Goal: Information Seeking & Learning: Learn about a topic

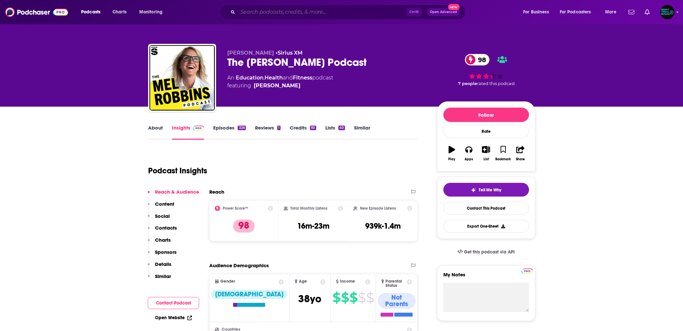
click at [263, 14] on input "Search podcasts, credits, & more..." at bounding box center [322, 12] width 169 height 10
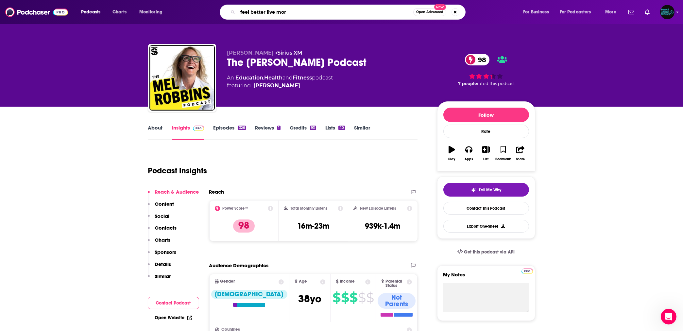
type input "feel better live more"
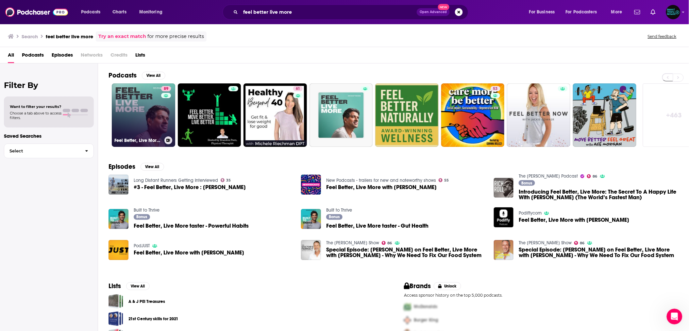
click at [158, 111] on link "89 Feel Better, Live More with [PERSON_NAME]" at bounding box center [143, 114] width 63 height 63
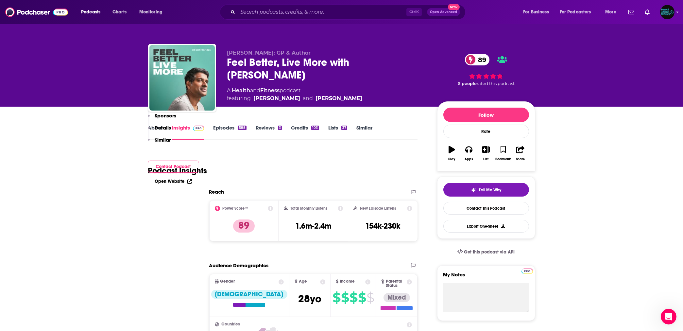
scroll to position [174, 0]
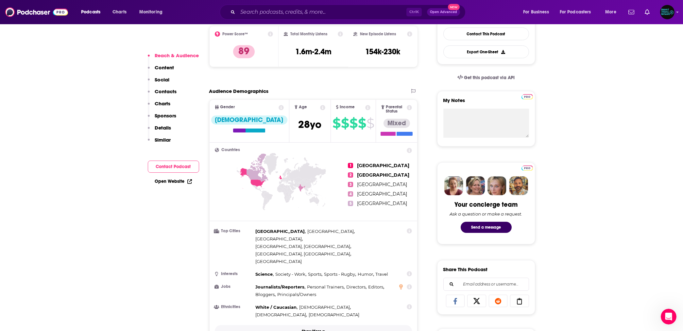
click at [318, 329] on p "Show More" at bounding box center [312, 331] width 20 height 5
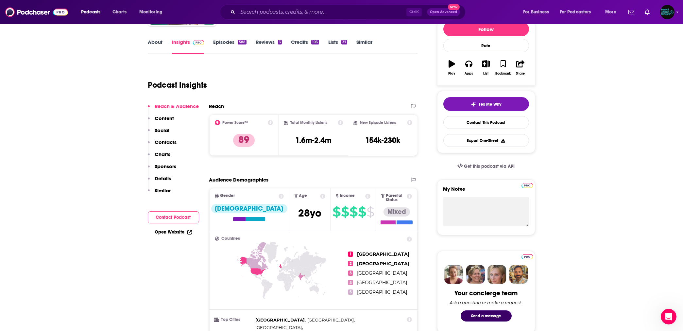
scroll to position [87, 0]
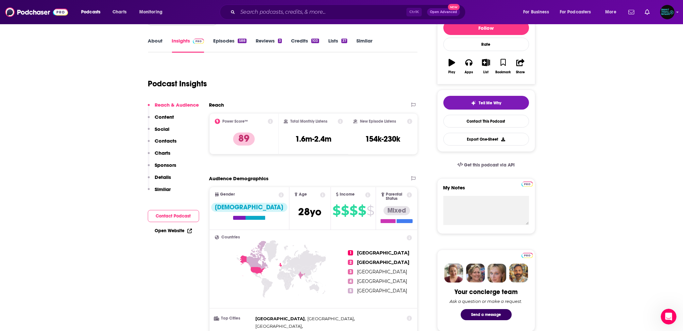
click at [161, 163] on p "Sponsors" at bounding box center [166, 165] width 22 height 6
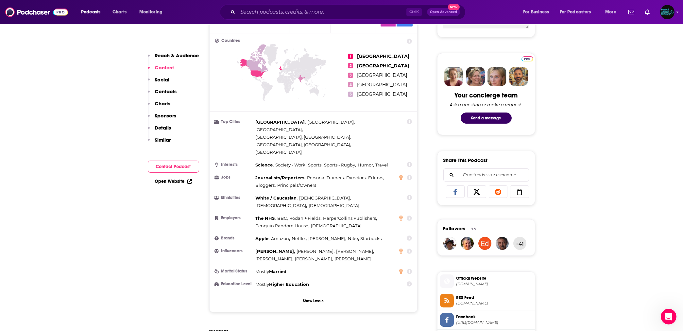
scroll to position [0, 0]
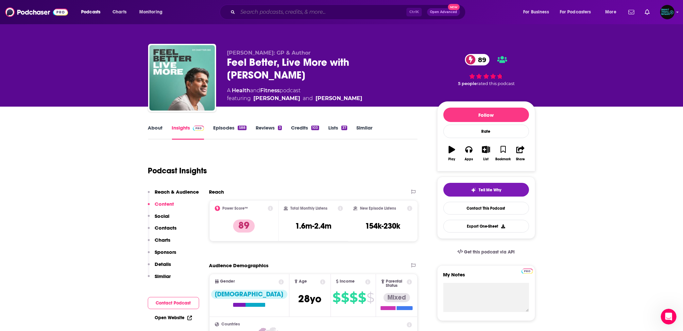
click at [256, 9] on input "Search podcasts, credits, & more..." at bounding box center [322, 12] width 169 height 10
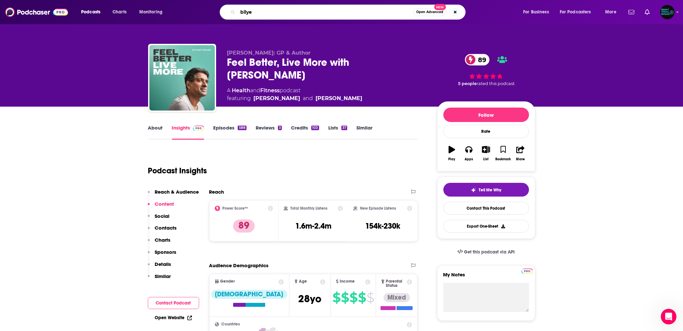
type input "[PERSON_NAME]"
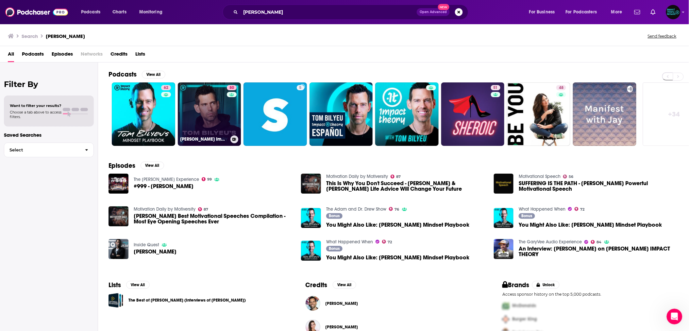
click at [217, 114] on link "80 [PERSON_NAME] Impact Theory" at bounding box center [209, 113] width 63 height 63
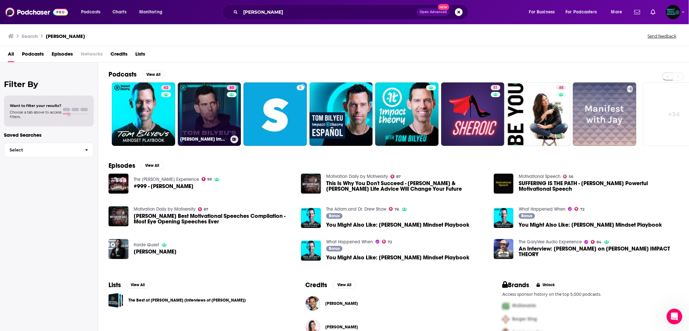
click at [210, 110] on link "80 [PERSON_NAME] Impact Theory" at bounding box center [209, 113] width 63 height 63
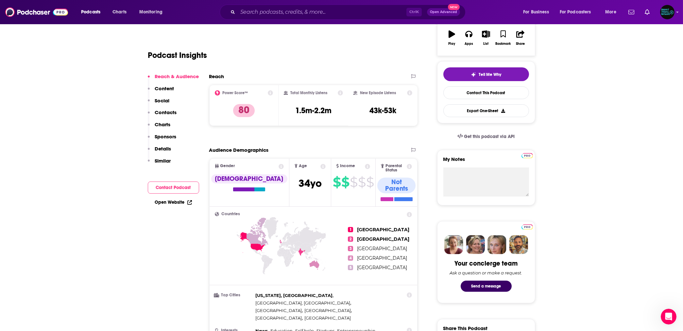
scroll to position [116, 0]
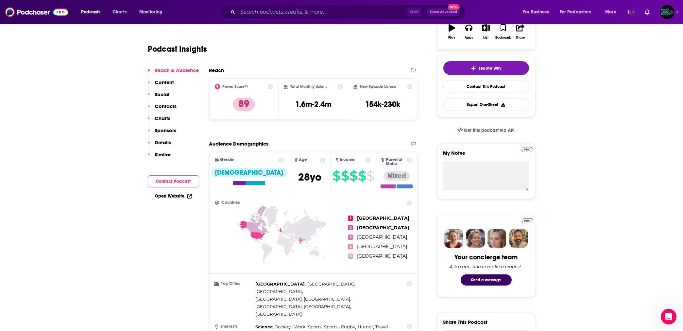
scroll to position [58, 0]
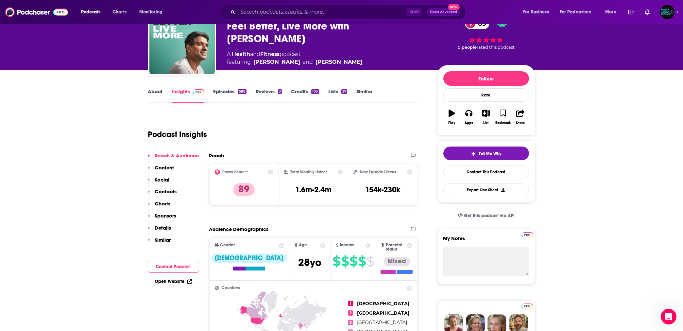
scroll to position [24, 0]
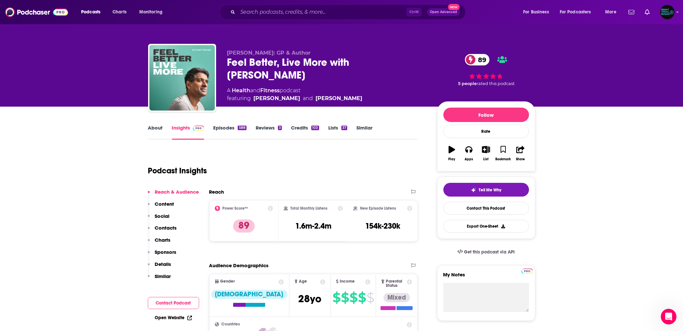
click at [578, 70] on div "[PERSON_NAME]: GP & Author Feel Better, Live More with [PERSON_NAME] 89 A Healt…" at bounding box center [341, 53] width 683 height 107
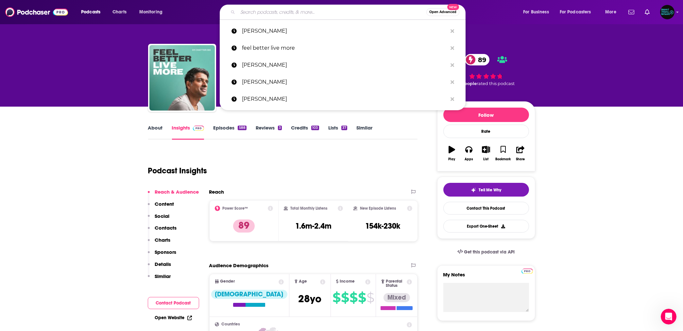
click at [246, 14] on input "Search podcasts, credits, & more..." at bounding box center [332, 12] width 189 height 10
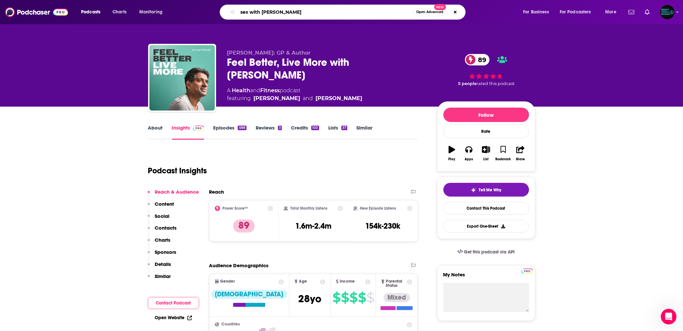
type input "sex with [PERSON_NAME]"
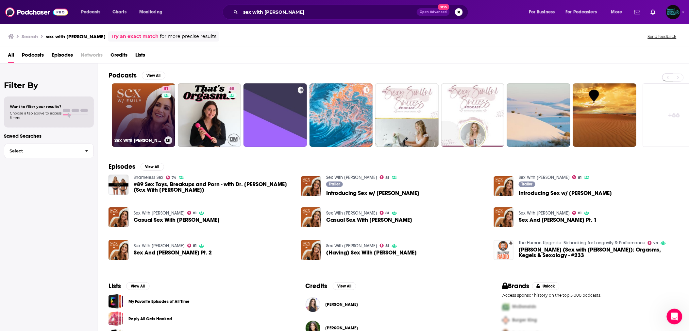
click at [154, 112] on link "81 Sex With [PERSON_NAME]" at bounding box center [143, 114] width 63 height 63
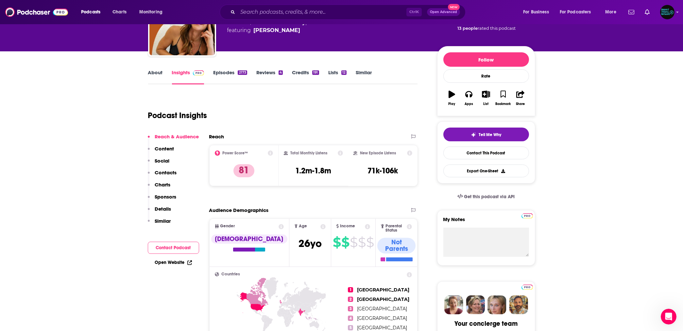
scroll to position [58, 0]
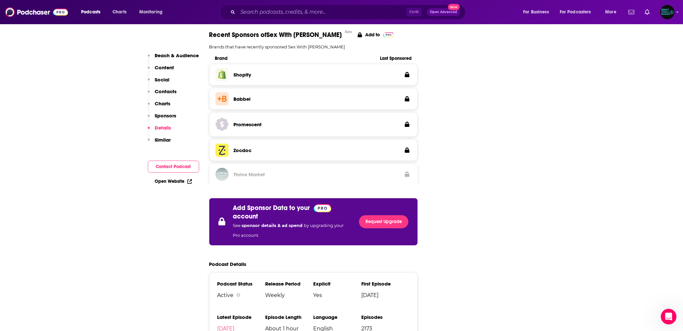
scroll to position [1133, 0]
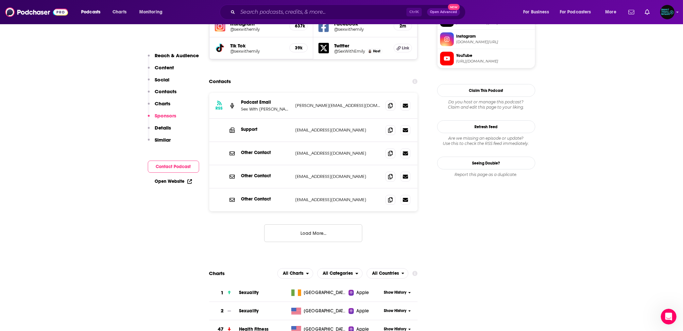
scroll to position [610, 0]
